Goal: Task Accomplishment & Management: Complete application form

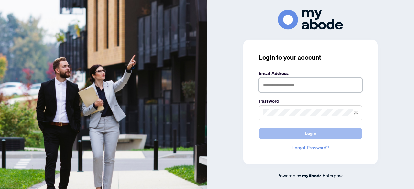
type input "**********"
click at [304, 136] on button "Login" at bounding box center [311, 133] width 104 height 11
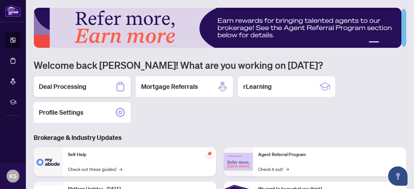
click at [69, 88] on h2 "Deal Processing" at bounding box center [63, 86] width 48 height 9
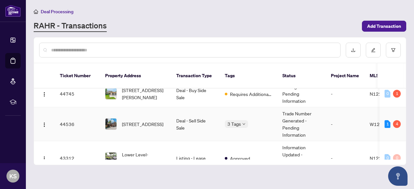
scroll to position [62, 0]
click at [157, 120] on span "[STREET_ADDRESS]" at bounding box center [142, 123] width 41 height 7
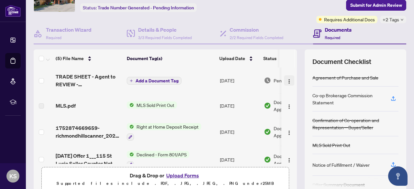
click at [287, 80] on img "button" at bounding box center [289, 81] width 5 height 5
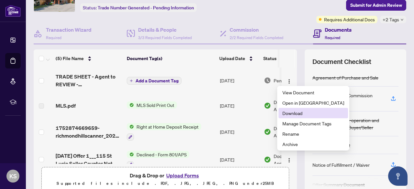
click at [292, 115] on span "Download" at bounding box center [313, 113] width 62 height 7
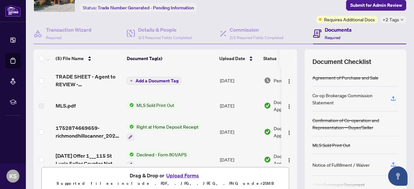
scroll to position [39, 0]
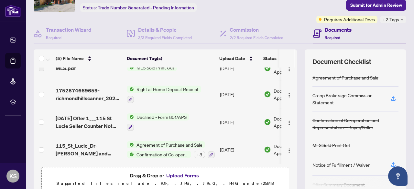
click at [186, 176] on button "Upload Forms" at bounding box center [182, 175] width 37 height 8
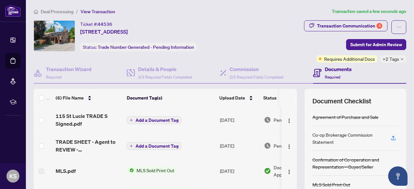
scroll to position [1, 0]
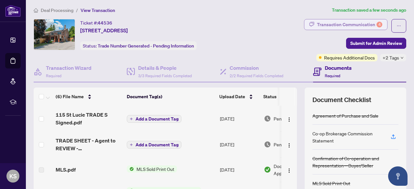
click at [349, 24] on div "Transaction Communication 4" at bounding box center [349, 24] width 65 height 10
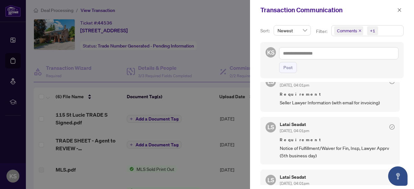
scroll to position [59, 0]
click at [209, 59] on div at bounding box center [207, 94] width 414 height 189
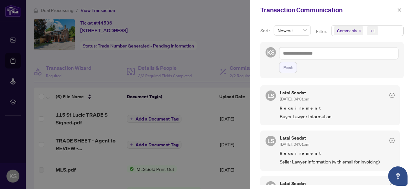
scroll to position [0, 0]
click at [397, 9] on icon "close" at bounding box center [399, 10] width 5 height 5
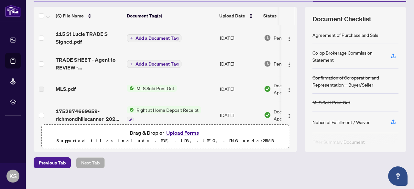
scroll to position [82, 0]
click at [184, 134] on button "Upload Forms" at bounding box center [182, 132] width 37 height 8
click at [177, 133] on button "Upload Forms" at bounding box center [182, 132] width 37 height 8
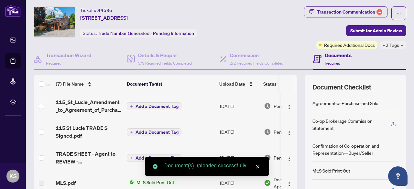
scroll to position [0, 0]
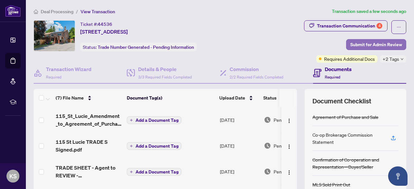
click at [367, 43] on span "Submit for Admin Review" at bounding box center [376, 44] width 52 height 10
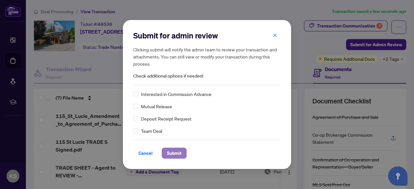
click at [178, 154] on span "Submit" at bounding box center [174, 153] width 15 height 10
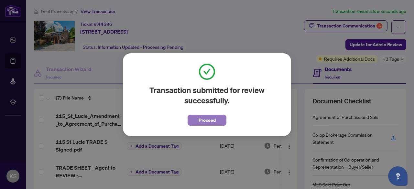
click at [206, 121] on span "Proceed" at bounding box center [207, 120] width 17 height 10
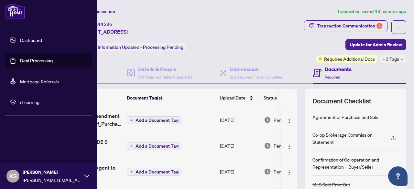
click at [39, 60] on link "Deal Processing" at bounding box center [36, 61] width 33 height 6
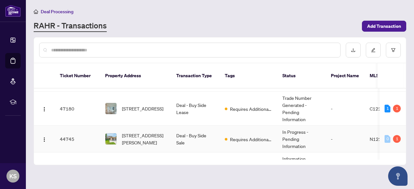
scroll to position [17, 0]
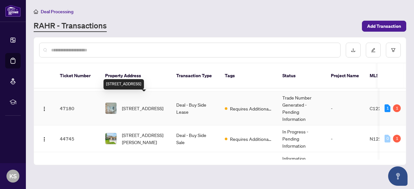
click at [160, 105] on span "[STREET_ADDRESS]" at bounding box center [142, 108] width 41 height 7
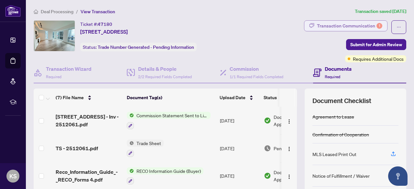
click at [338, 23] on div "Transaction Communication 1" at bounding box center [349, 26] width 65 height 10
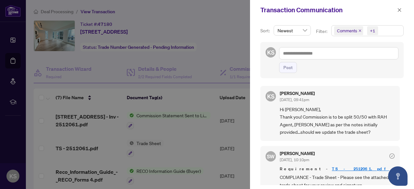
click at [338, 23] on div "Sort: Newest Filter: Comments +1 KS Post KS [PERSON_NAME] [DATE], 09:41pm Hi [P…" at bounding box center [332, 104] width 164 height 169
click at [399, 10] on icon "close" at bounding box center [400, 10] width 4 height 4
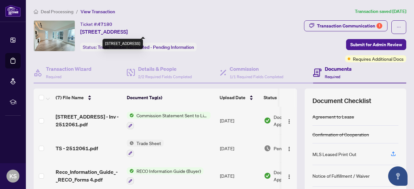
drag, startPoint x: 207, startPoint y: 31, endPoint x: 79, endPoint y: 33, distance: 128.1
click at [79, 33] on div "Ticket #: 47180 [STREET_ADDRESS] Status: Trade Number Generated - Pending Infor…" at bounding box center [141, 35] width 215 height 31
copy span "[STREET_ADDRESS]"
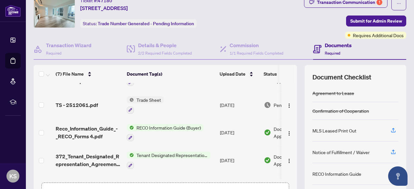
scroll to position [19, 0]
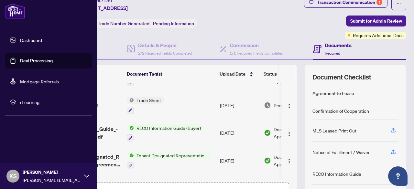
click at [36, 62] on link "Deal Processing" at bounding box center [36, 61] width 33 height 6
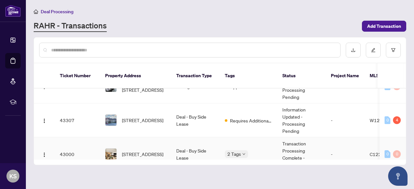
scroll to position [133, 0]
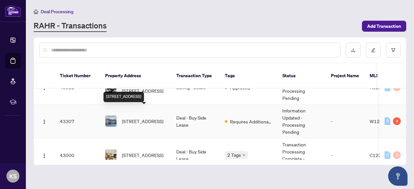
click at [153, 118] on span "[STREET_ADDRESS]" at bounding box center [142, 121] width 41 height 7
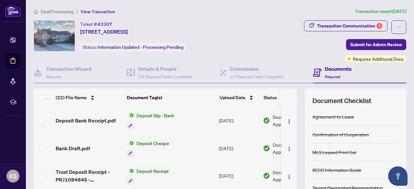
click at [348, 19] on div "Deal Processing / View Transaction Transaction saved [DATE] Ticket #: 43307 200…" at bounding box center [220, 140] width 378 height 265
click at [346, 26] on div "Transaction Communication 4" at bounding box center [349, 26] width 65 height 10
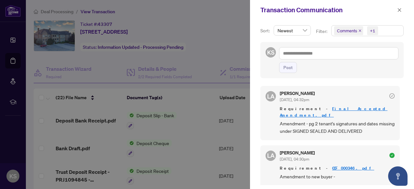
click at [358, 30] on icon "close" at bounding box center [359, 30] width 3 height 3
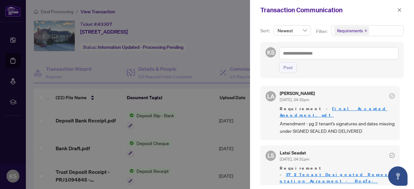
scroll to position [0, 0]
click at [400, 11] on icon "close" at bounding box center [399, 10] width 5 height 5
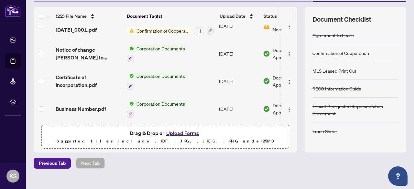
scroll to position [426, 0]
click at [182, 133] on button "Upload Forms" at bounding box center [182, 133] width 37 height 8
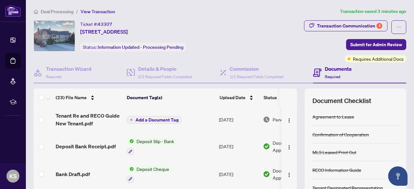
scroll to position [91, 0]
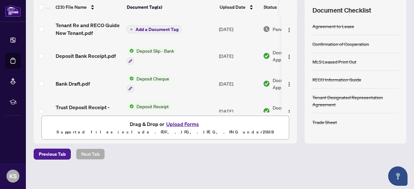
click at [184, 122] on button "Upload Forms" at bounding box center [182, 124] width 37 height 8
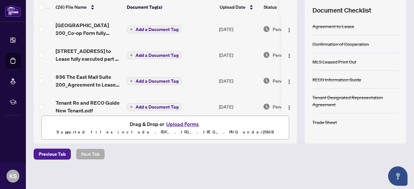
scroll to position [0, 0]
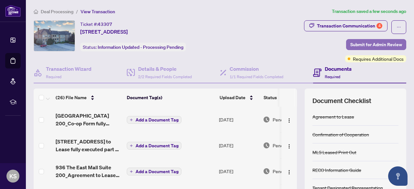
click at [367, 44] on span "Submit for Admin Review" at bounding box center [376, 44] width 52 height 10
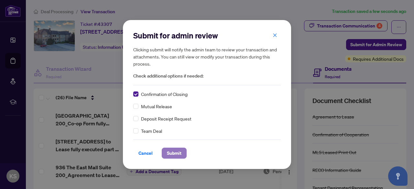
click at [176, 153] on span "Submit" at bounding box center [174, 153] width 15 height 10
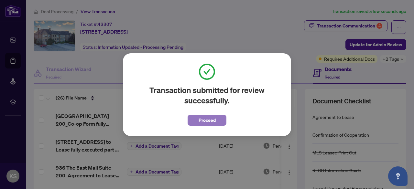
click at [205, 122] on span "Proceed" at bounding box center [207, 120] width 17 height 10
